Goal: Information Seeking & Learning: Understand process/instructions

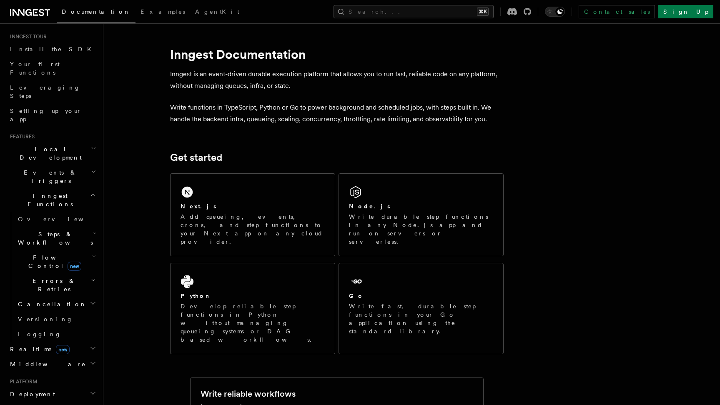
scroll to position [80, 0]
click at [48, 166] on span "Events & Triggers" at bounding box center [49, 174] width 84 height 17
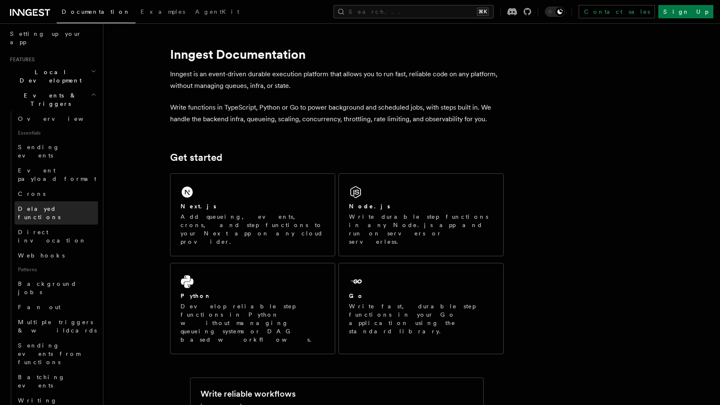
scroll to position [150, 0]
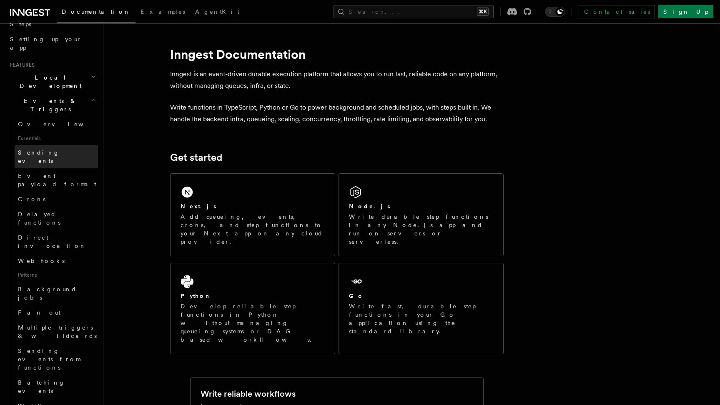
click at [42, 149] on span "Sending events" at bounding box center [39, 156] width 42 height 15
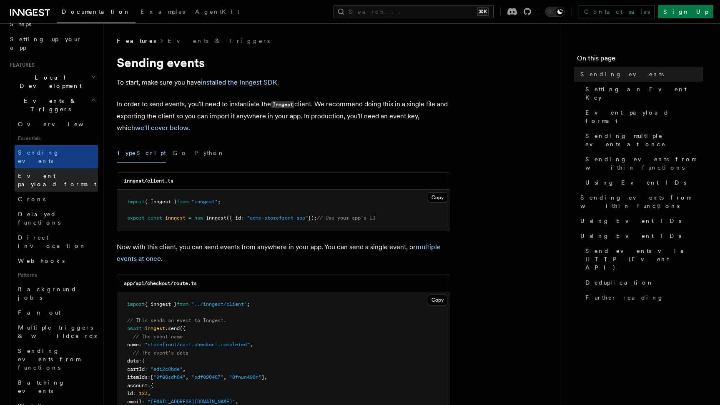
click at [45, 168] on link "Event payload format" at bounding box center [56, 179] width 83 height 23
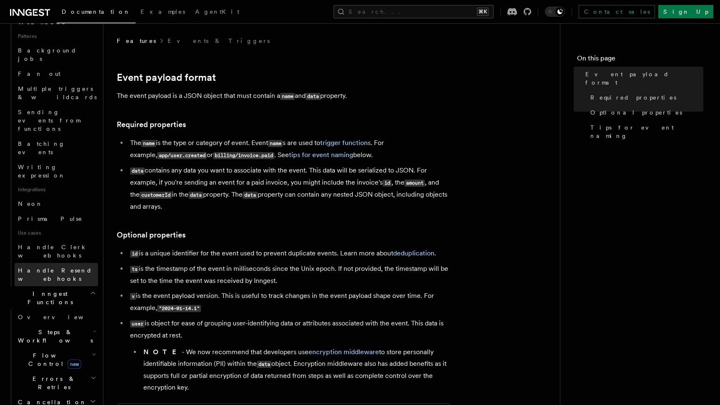
scroll to position [402, 0]
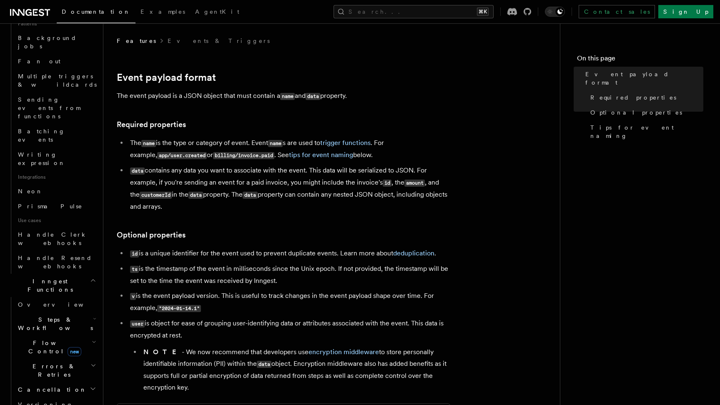
click at [37, 339] on span "Flow Control new" at bounding box center [53, 347] width 77 height 17
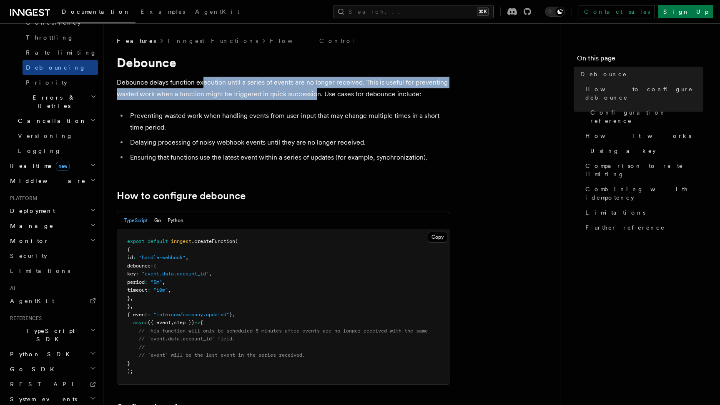
drag, startPoint x: 202, startPoint y: 83, endPoint x: 314, endPoint y: 98, distance: 113.5
click at [314, 98] on p "Debounce delays function execution until a series of events are no longer recei…" at bounding box center [284, 88] width 334 height 23
drag, startPoint x: 352, startPoint y: 94, endPoint x: 256, endPoint y: 80, distance: 96.9
click at [256, 80] on p "Debounce delays function execution until a series of events are no longer recei…" at bounding box center [284, 88] width 334 height 23
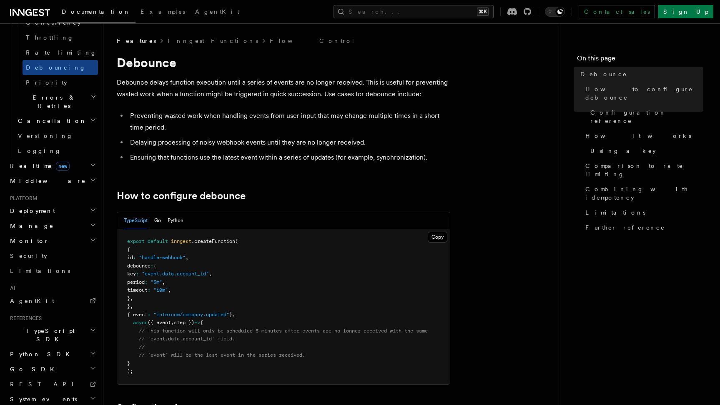
click at [140, 113] on li "Preventing wasted work when handling events from user input that may change mul…" at bounding box center [289, 121] width 323 height 23
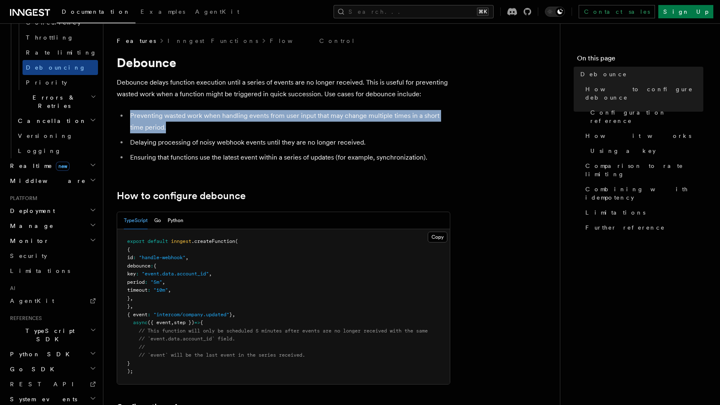
drag, startPoint x: 126, startPoint y: 114, endPoint x: 186, endPoint y: 131, distance: 62.4
click at [186, 131] on ul "Preventing wasted work when handling events from user input that may change mul…" at bounding box center [284, 136] width 334 height 53
click at [186, 131] on li "Preventing wasted work when handling events from user input that may change mul…" at bounding box center [289, 121] width 323 height 23
